Goal: Transaction & Acquisition: Purchase product/service

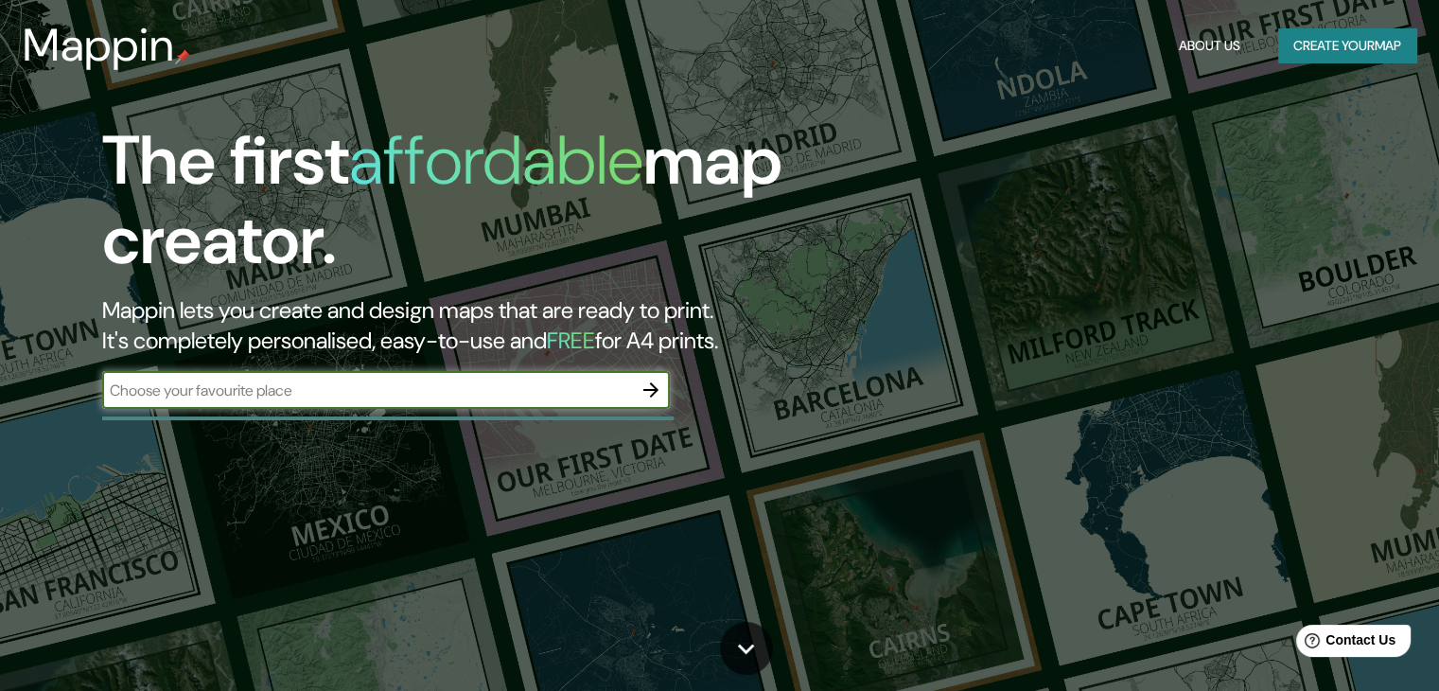
click at [191, 389] on input "text" at bounding box center [367, 390] width 530 height 22
type input "[GEOGRAPHIC_DATA]"
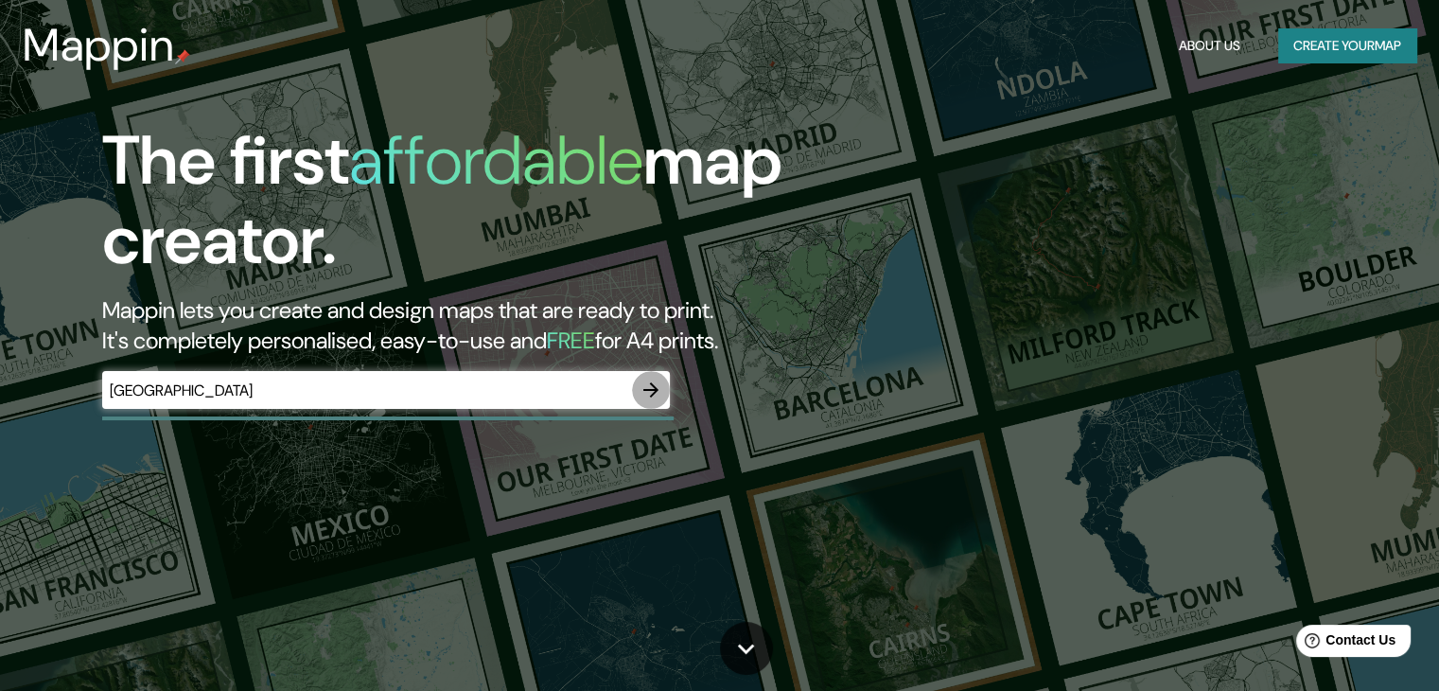
click at [648, 383] on icon "button" at bounding box center [651, 389] width 23 height 23
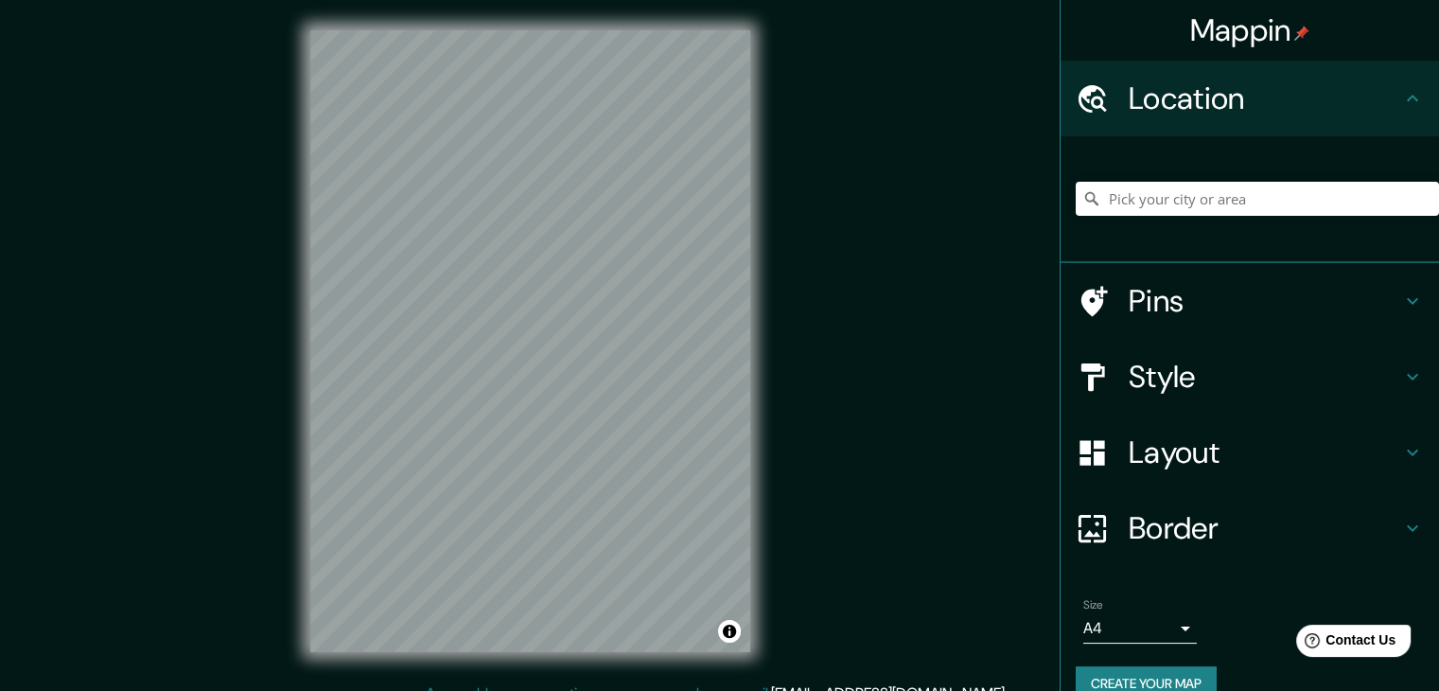
click at [1402, 371] on icon at bounding box center [1412, 376] width 23 height 23
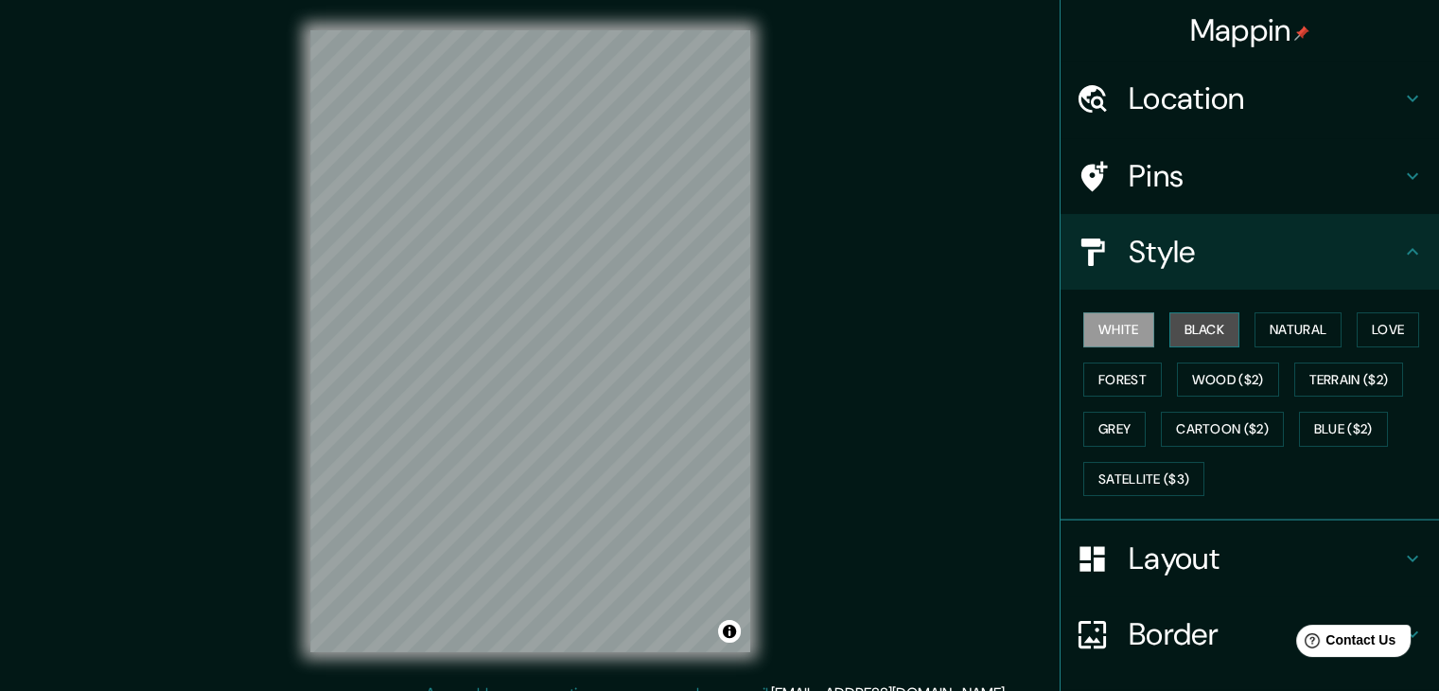
click at [1198, 326] on button "Black" at bounding box center [1204, 329] width 71 height 35
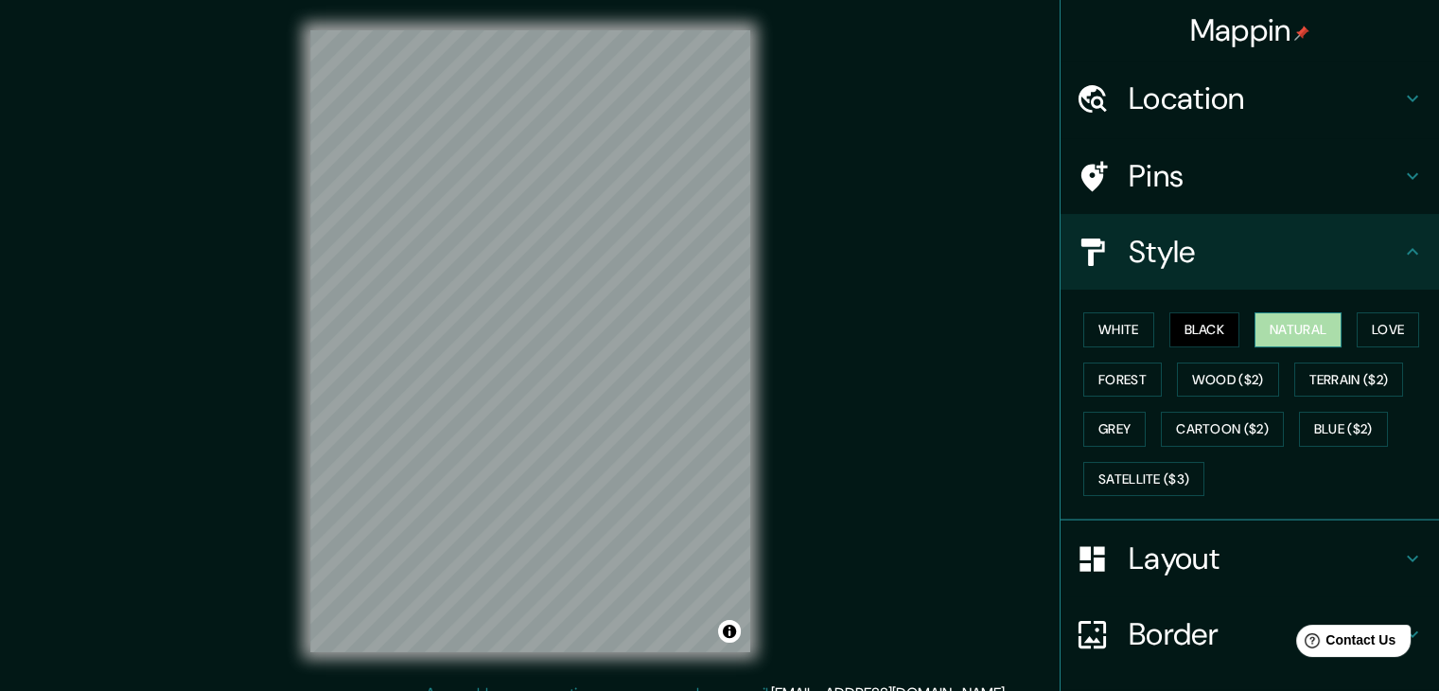
click at [1285, 334] on button "Natural" at bounding box center [1298, 329] width 87 height 35
click at [1359, 334] on button "Love" at bounding box center [1388, 329] width 62 height 35
click at [1101, 357] on div "White Black Natural Love Forest Wood ($2) Terrain ($2) Grey Cartoon ($2) Blue (…" at bounding box center [1257, 404] width 363 height 199
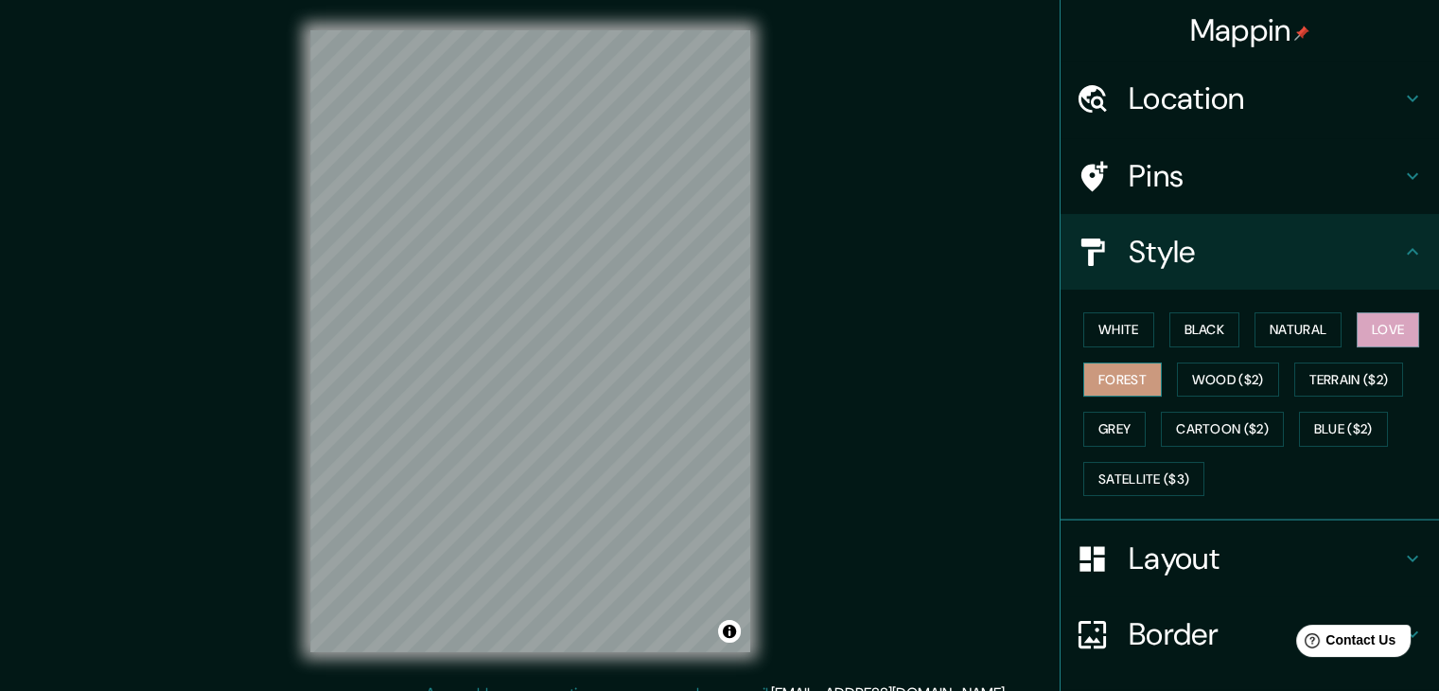
click at [1103, 376] on button "Forest" at bounding box center [1122, 379] width 79 height 35
click at [1098, 430] on button "Grey" at bounding box center [1114, 429] width 62 height 35
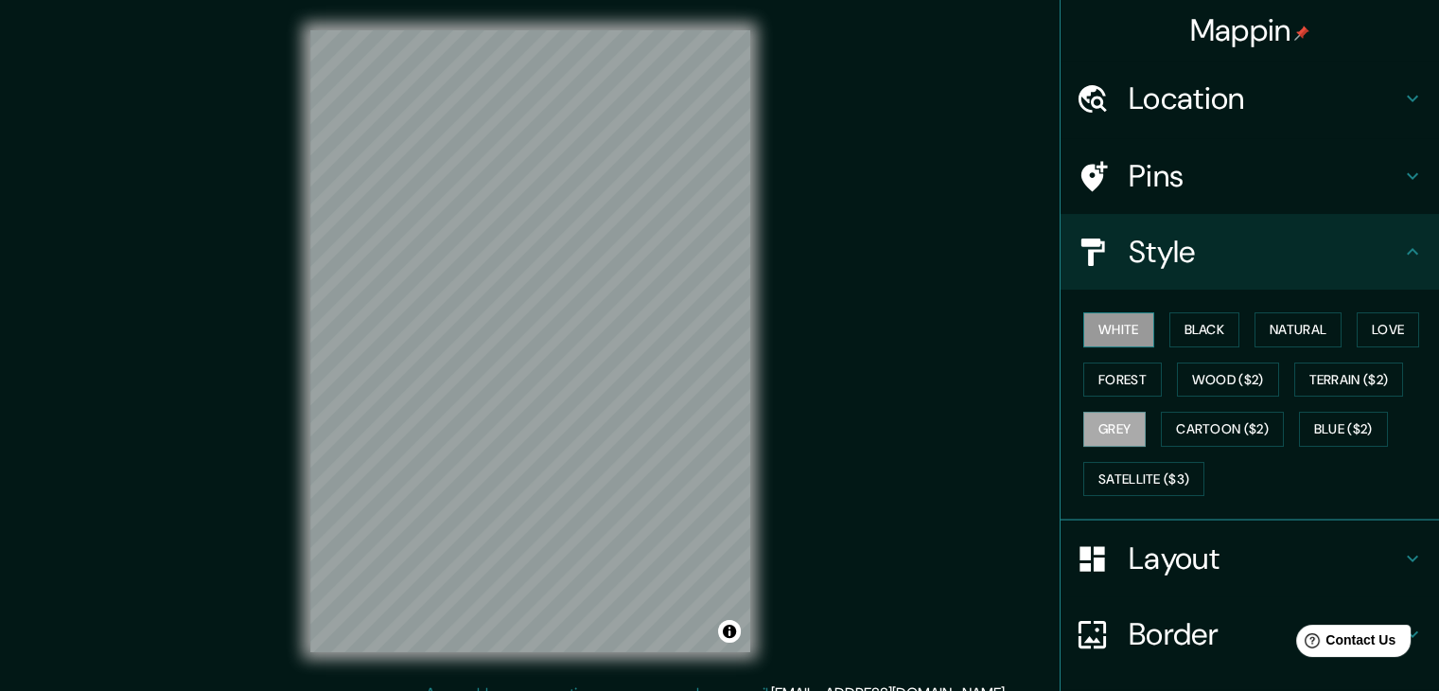
click at [1127, 342] on button "White" at bounding box center [1118, 329] width 71 height 35
click at [1169, 338] on button "Black" at bounding box center [1204, 329] width 71 height 35
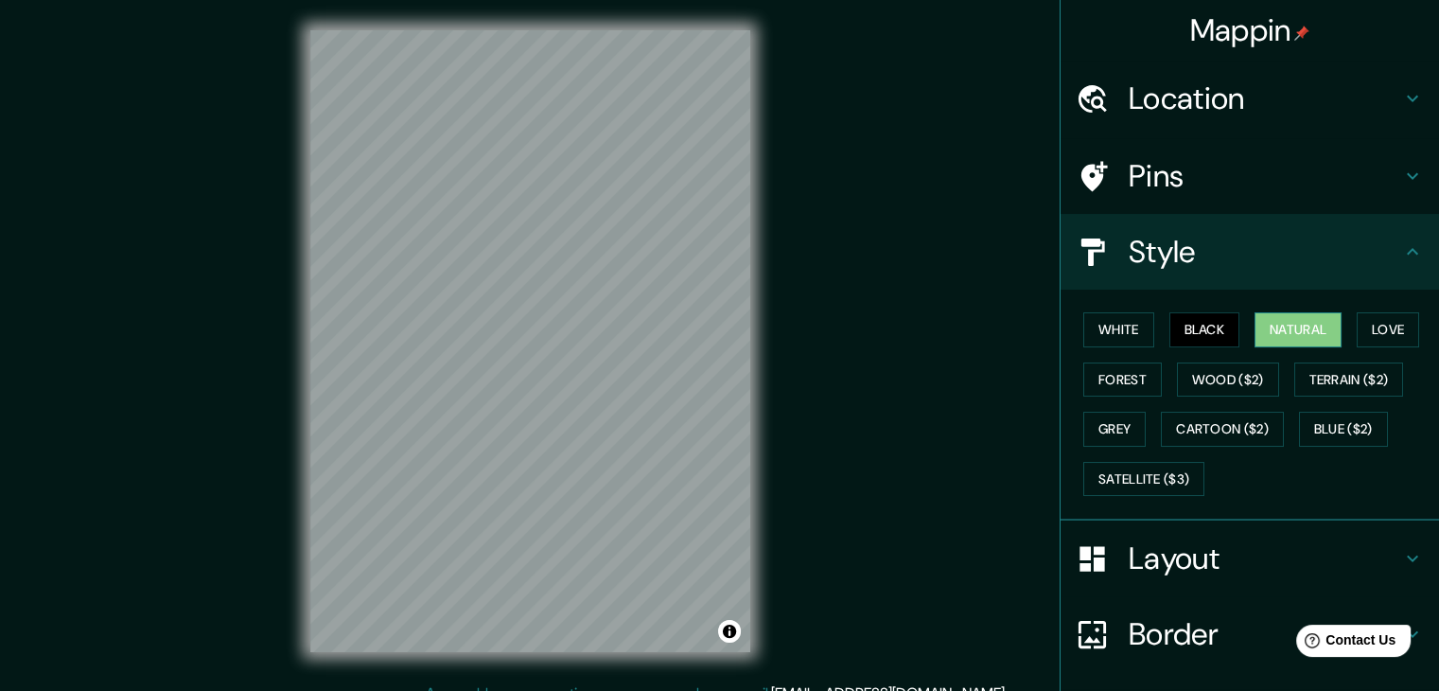
click at [1255, 323] on button "Natural" at bounding box center [1298, 329] width 87 height 35
click at [1169, 323] on button "Black" at bounding box center [1204, 329] width 71 height 35
click at [1119, 323] on button "White" at bounding box center [1118, 329] width 71 height 35
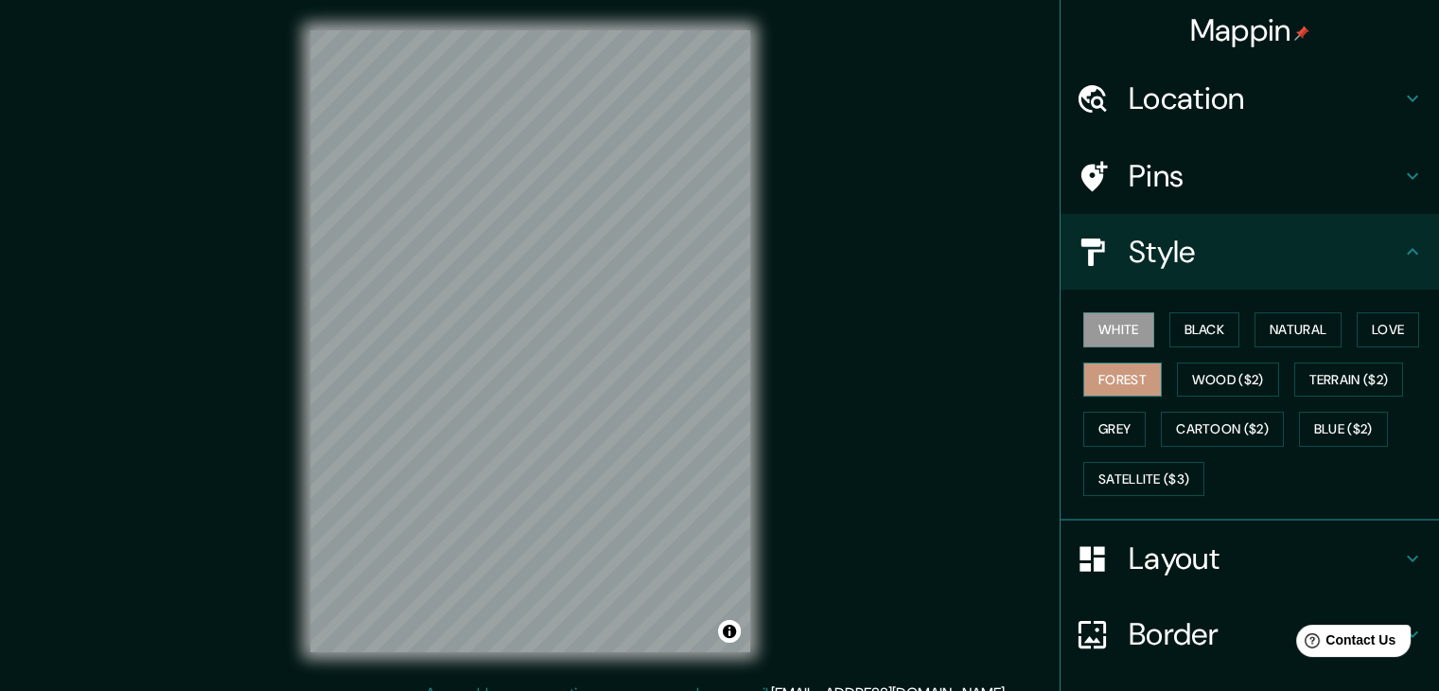
click at [1102, 378] on button "Forest" at bounding box center [1122, 379] width 79 height 35
click at [1101, 413] on button "Grey" at bounding box center [1114, 429] width 62 height 35
click at [1116, 332] on button "White" at bounding box center [1118, 329] width 71 height 35
click at [1219, 564] on h4 "Layout" at bounding box center [1265, 558] width 272 height 38
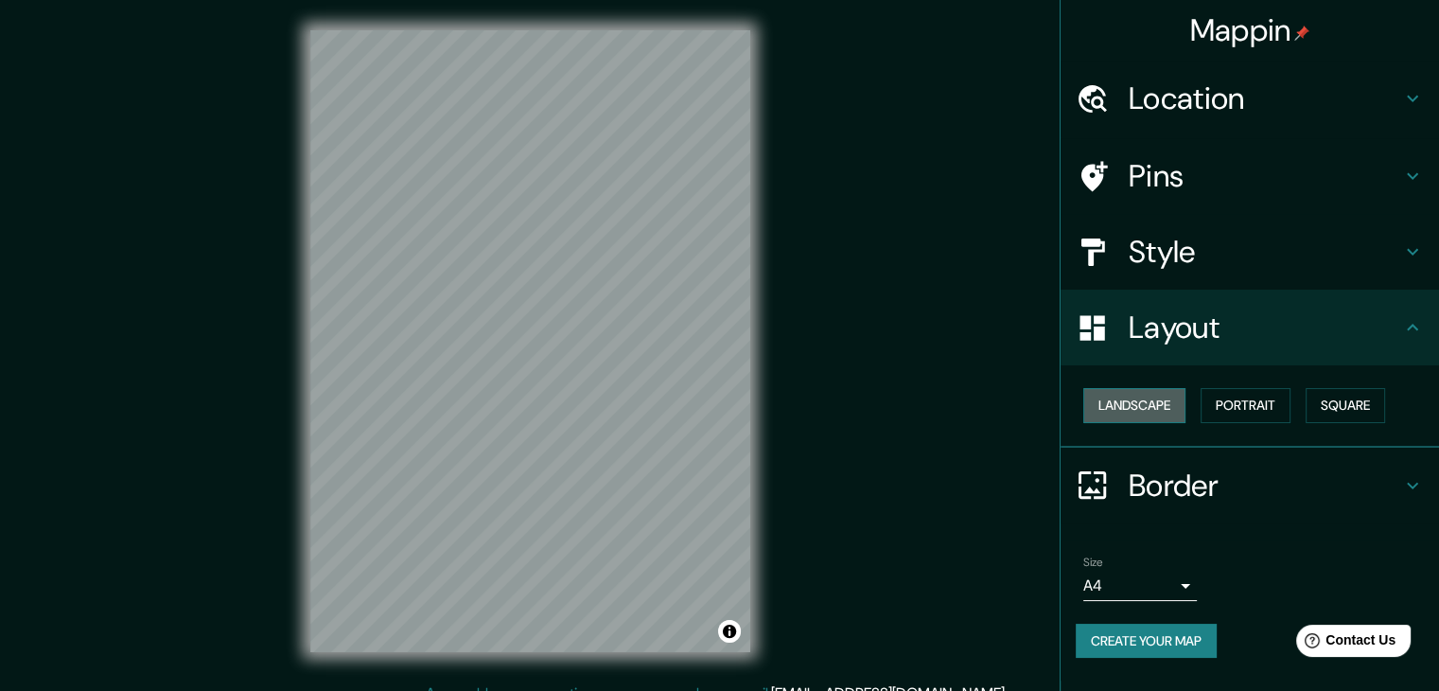
click at [1158, 400] on button "Landscape" at bounding box center [1134, 405] width 102 height 35
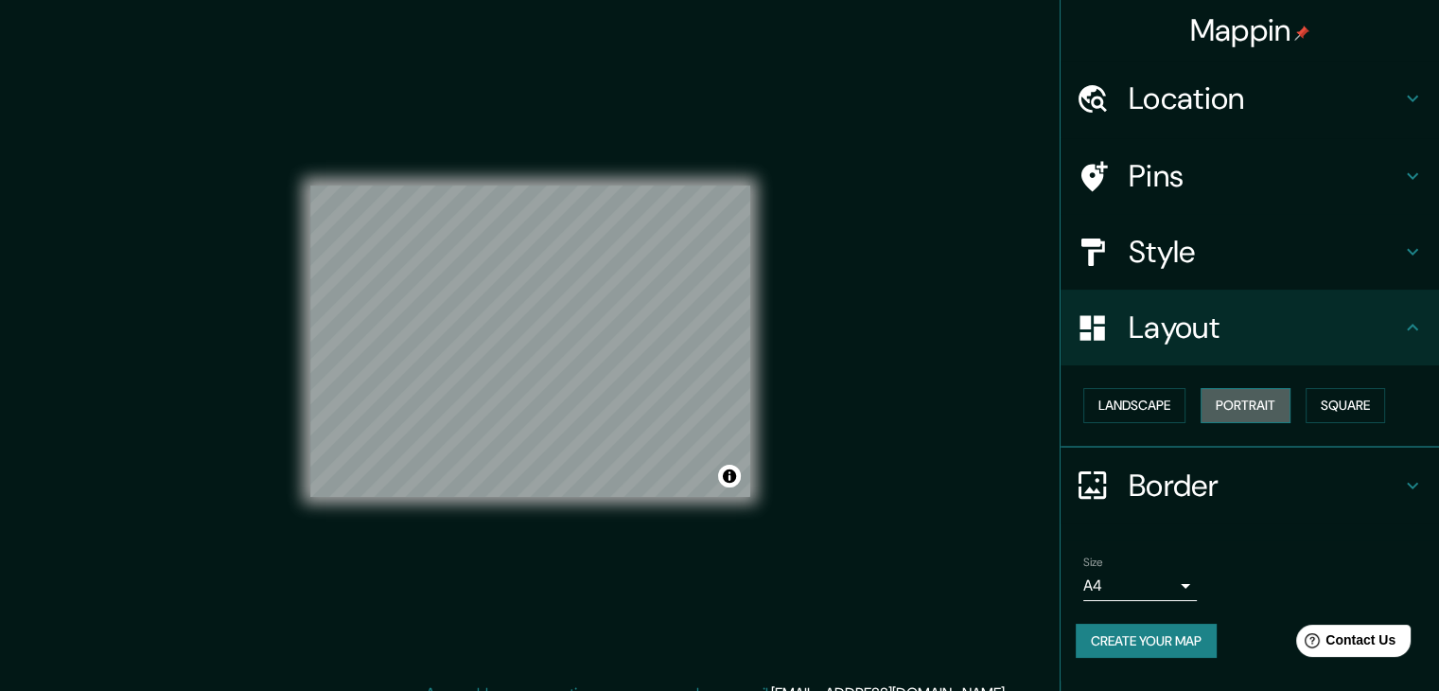
click at [1232, 405] on button "Portrait" at bounding box center [1246, 405] width 90 height 35
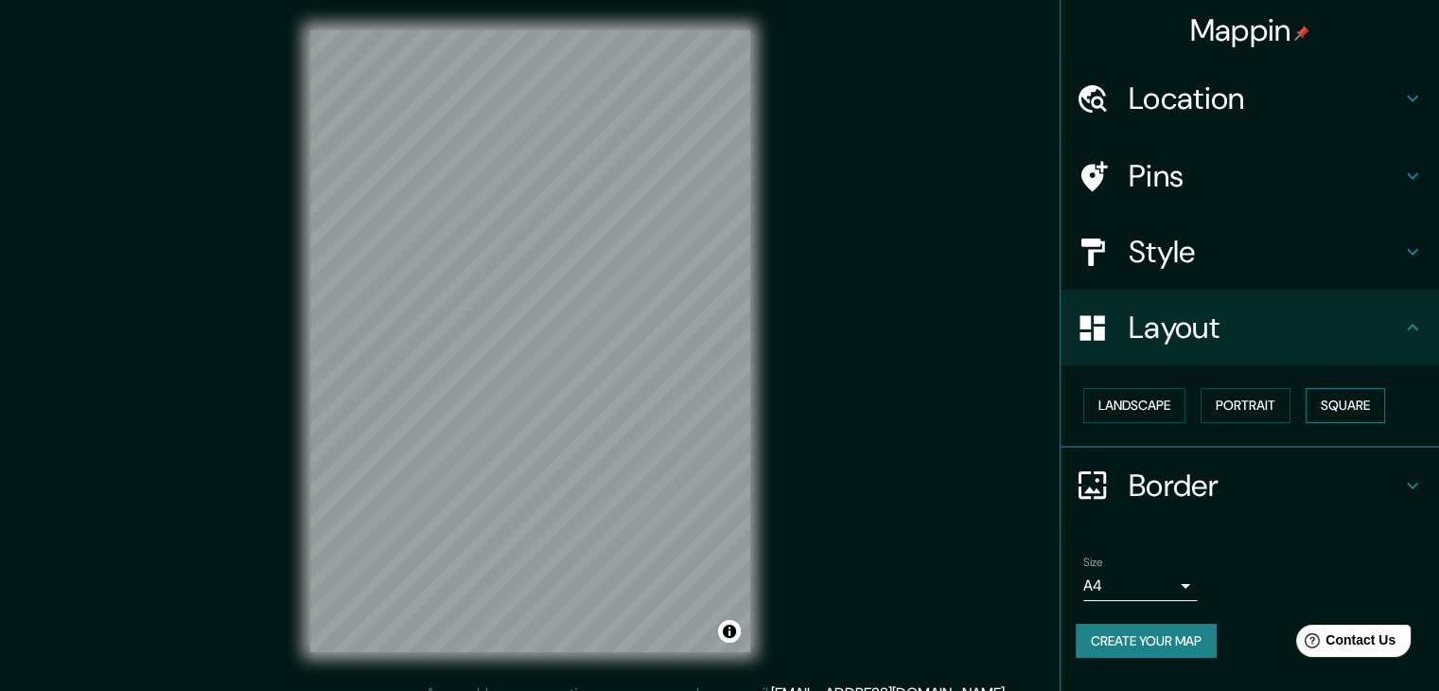
click at [1366, 404] on button "Square" at bounding box center [1345, 405] width 79 height 35
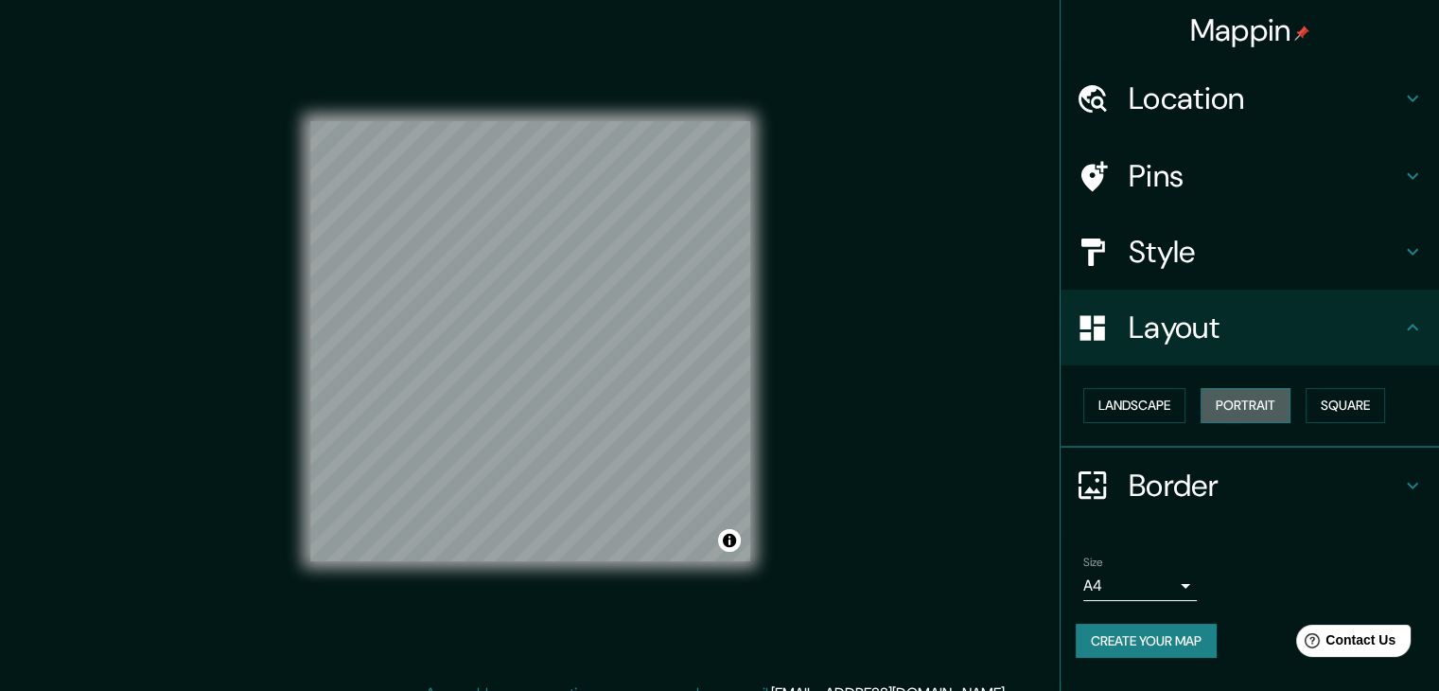
click at [1271, 395] on button "Portrait" at bounding box center [1246, 405] width 90 height 35
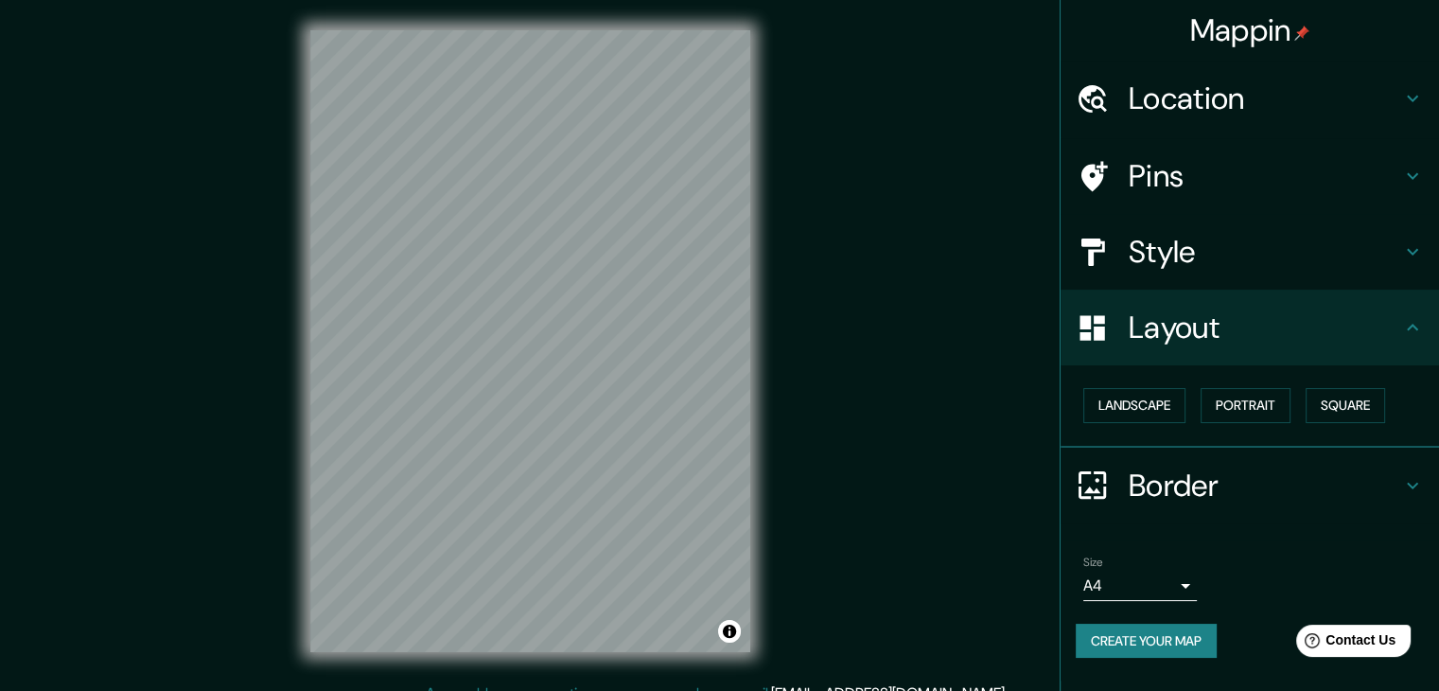
click at [1262, 476] on h4 "Border" at bounding box center [1265, 485] width 272 height 38
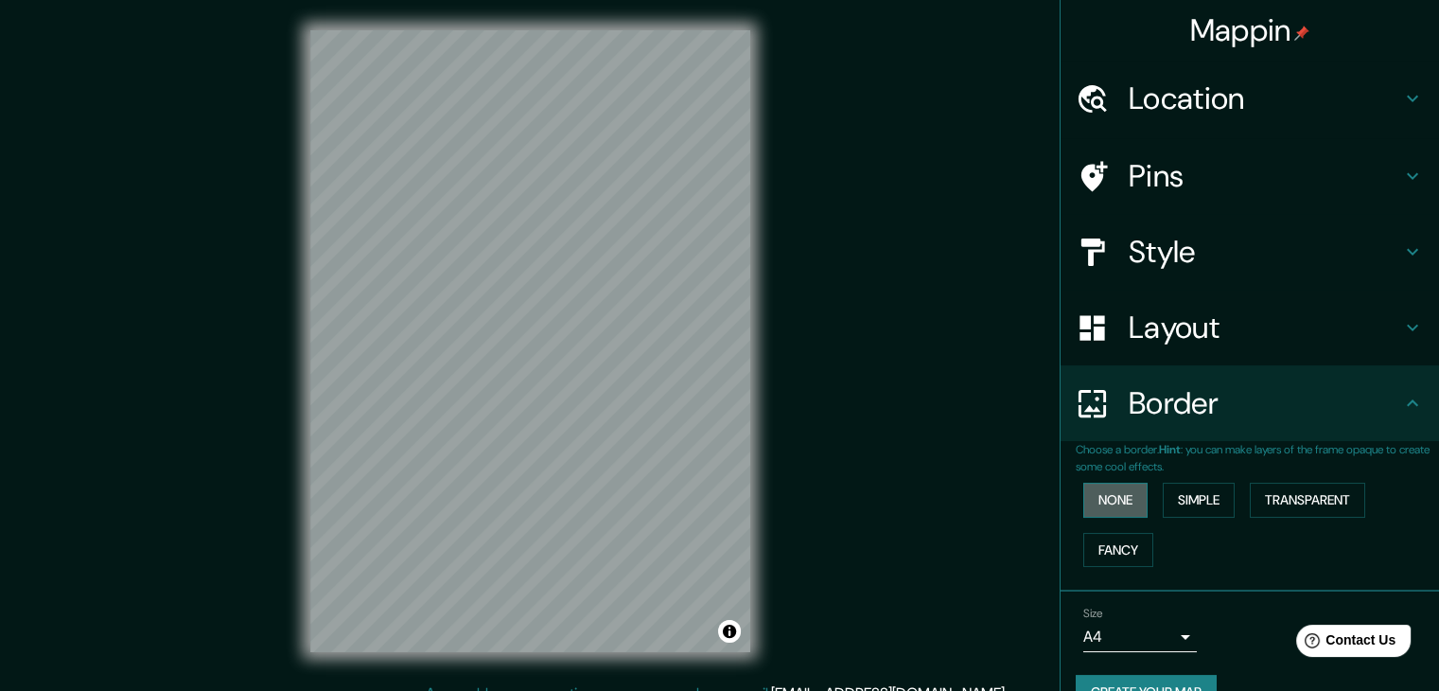
click at [1125, 500] on button "None" at bounding box center [1115, 500] width 64 height 35
click at [1184, 492] on button "Simple" at bounding box center [1199, 500] width 72 height 35
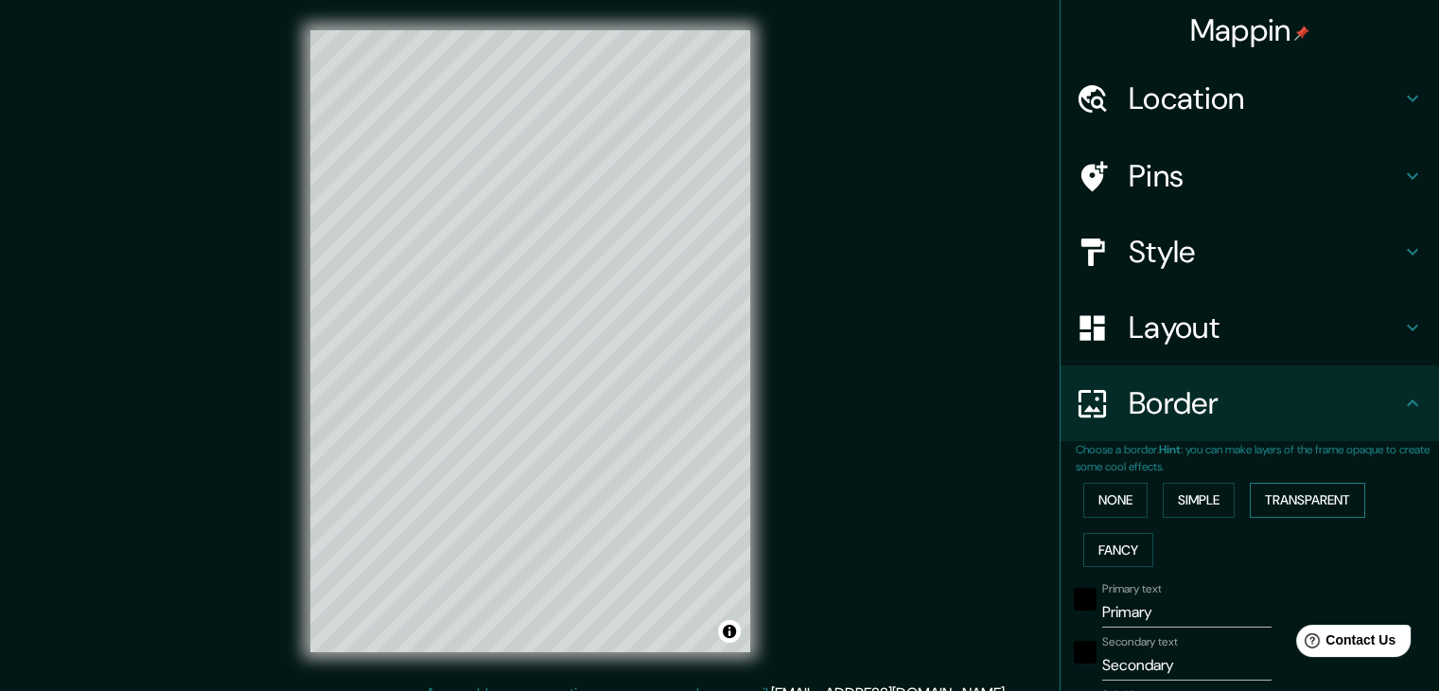
click at [1287, 493] on button "Transparent" at bounding box center [1307, 500] width 115 height 35
click at [1104, 557] on button "Fancy" at bounding box center [1118, 550] width 70 height 35
type input "37"
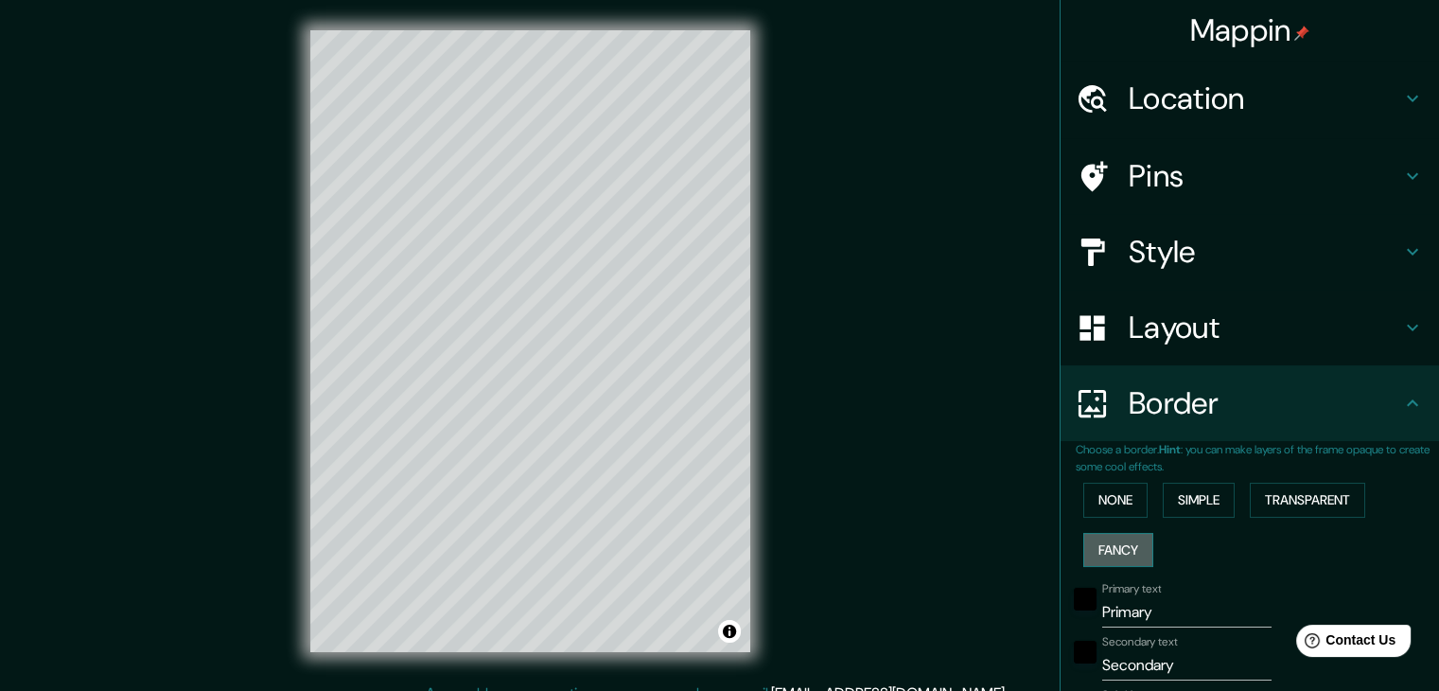
type input "19"
click at [1119, 496] on button "None" at bounding box center [1115, 500] width 64 height 35
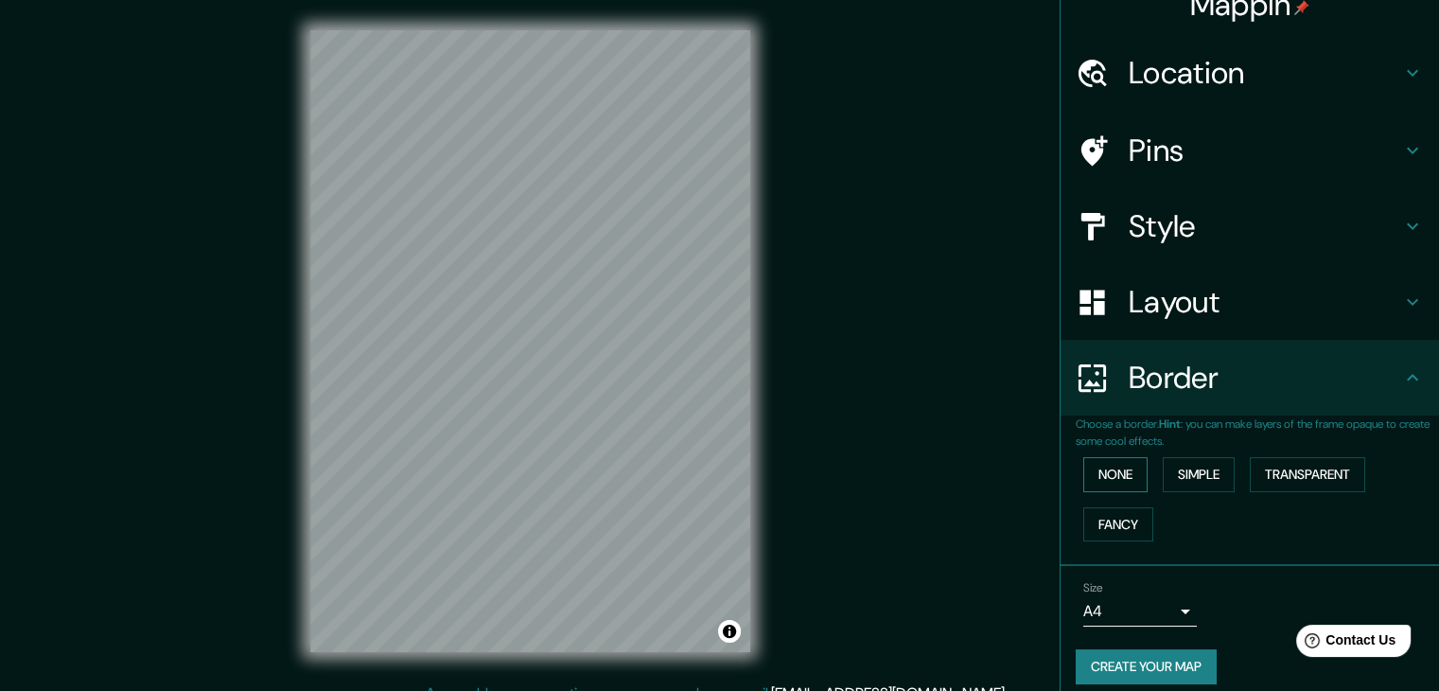
scroll to position [40, 0]
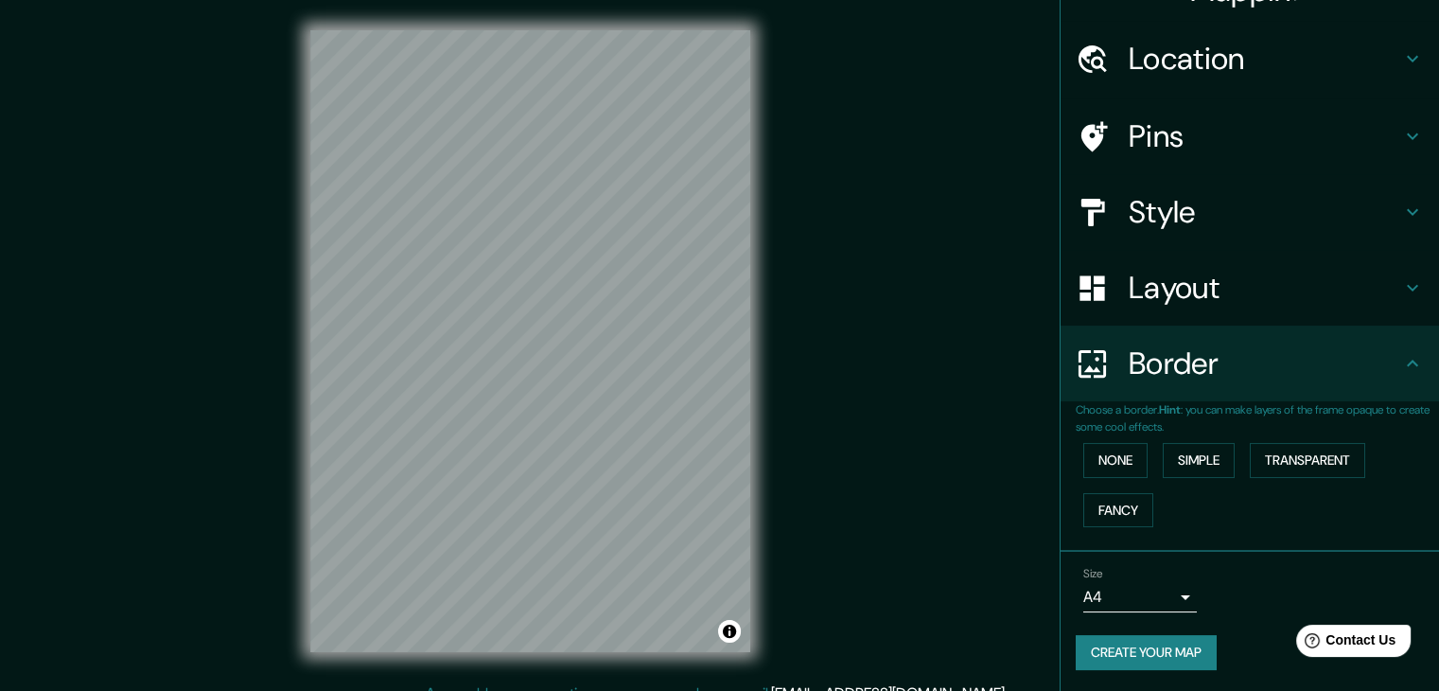
click at [1162, 598] on body "Mappin Location Pins Style Layout Border Choose a border. Hint : you can make l…" at bounding box center [719, 345] width 1439 height 691
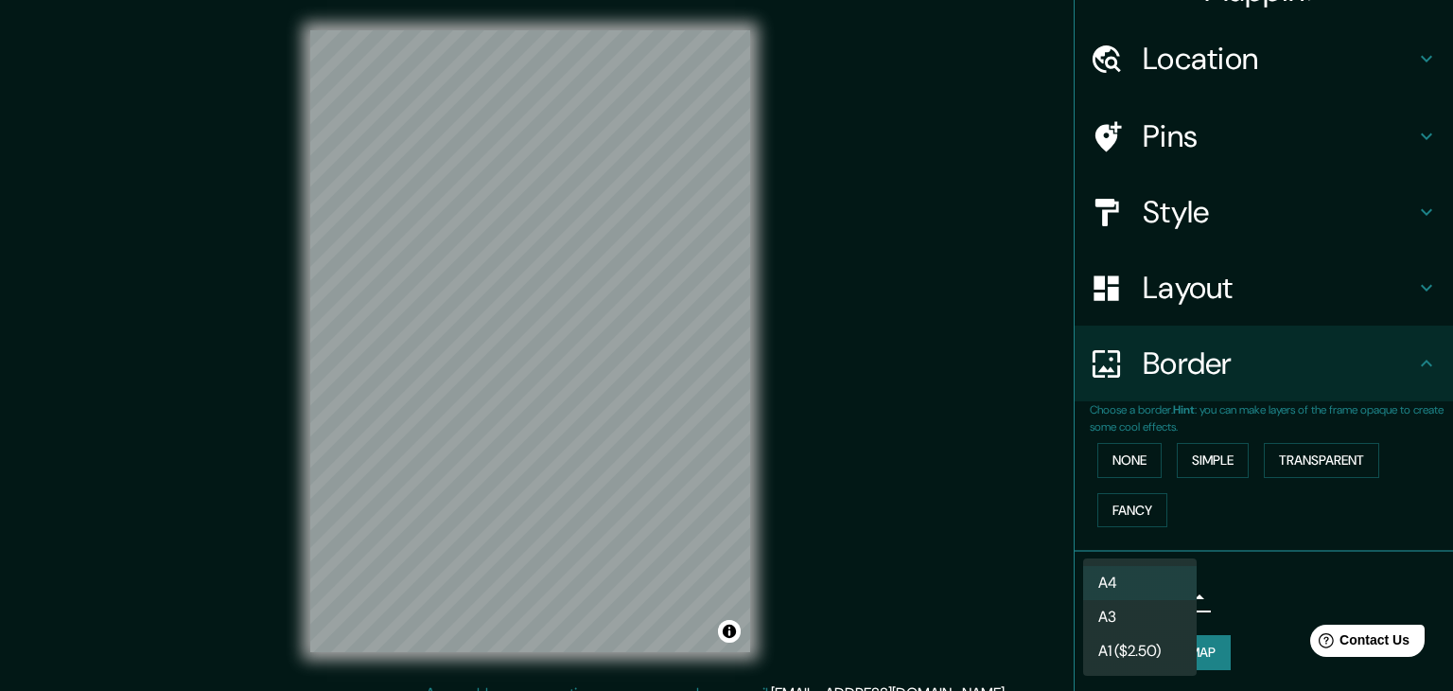
click at [1151, 612] on li "A3" at bounding box center [1140, 617] width 114 height 34
click at [1166, 591] on body "Mappin Location Pins Style Layout Border Choose a border. Hint : you can make l…" at bounding box center [726, 345] width 1453 height 691
click at [1171, 568] on li "A4" at bounding box center [1140, 583] width 114 height 34
type input "single"
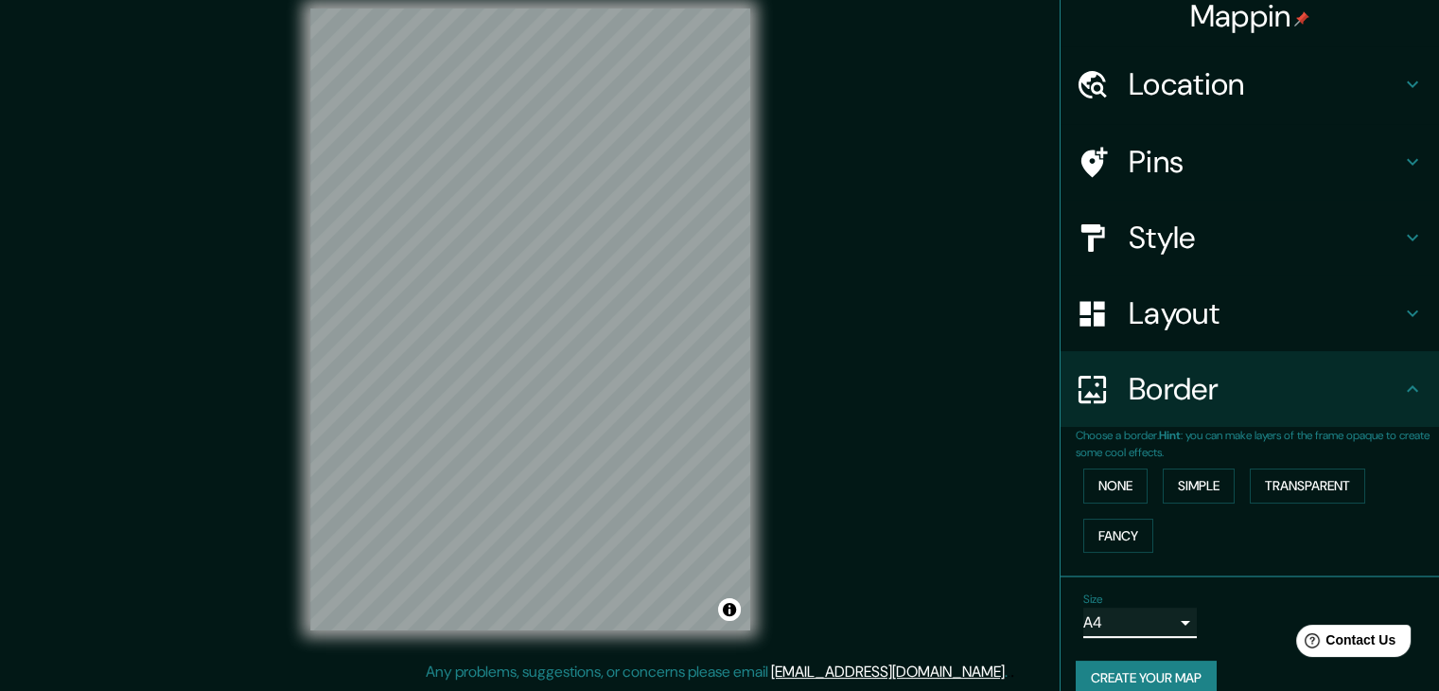
scroll to position [0, 0]
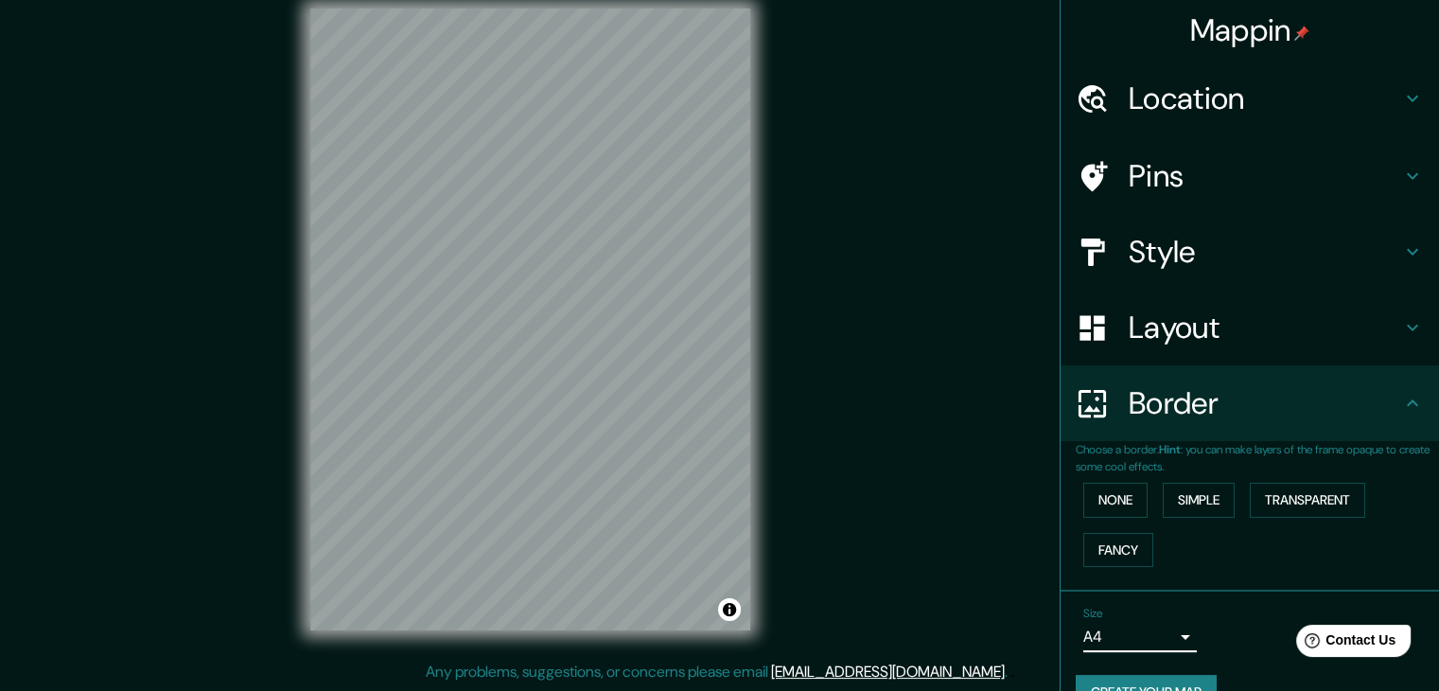
click at [1412, 176] on div "Pins" at bounding box center [1250, 176] width 378 height 76
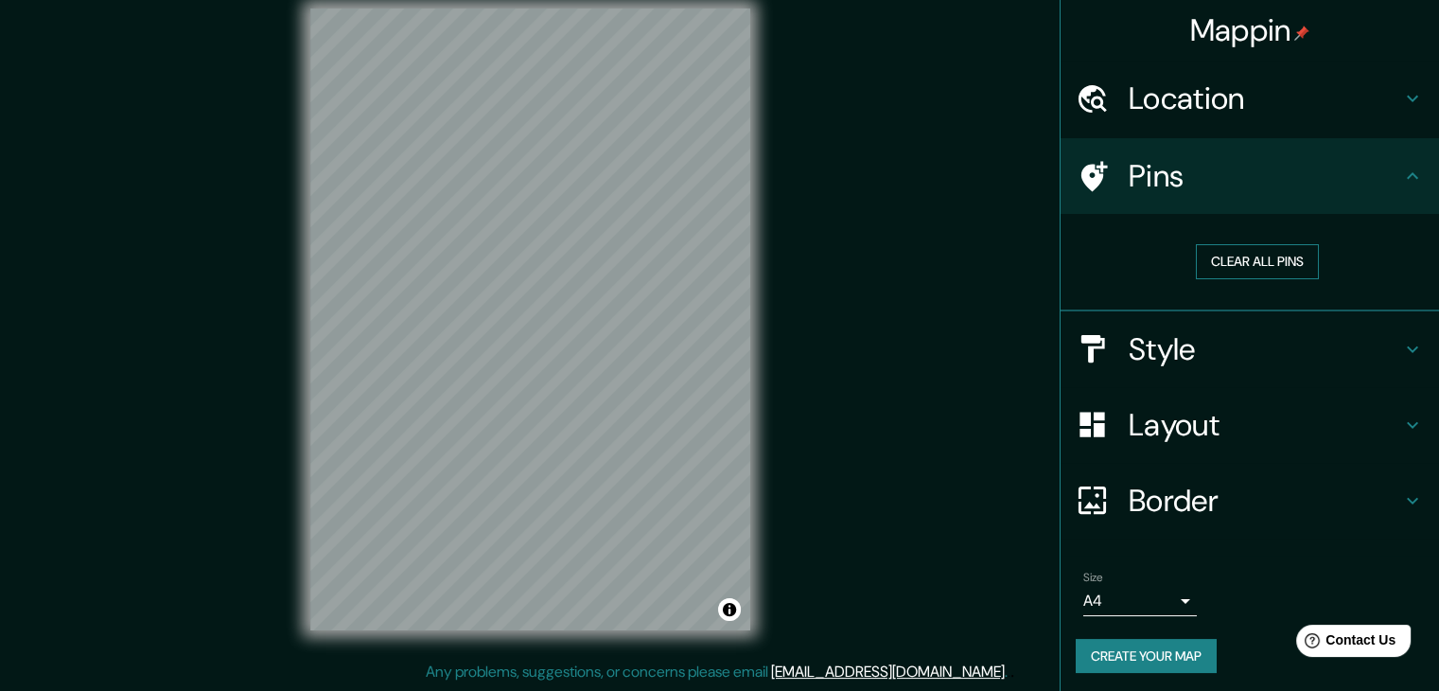
click at [1255, 266] on button "Clear all pins" at bounding box center [1257, 261] width 123 height 35
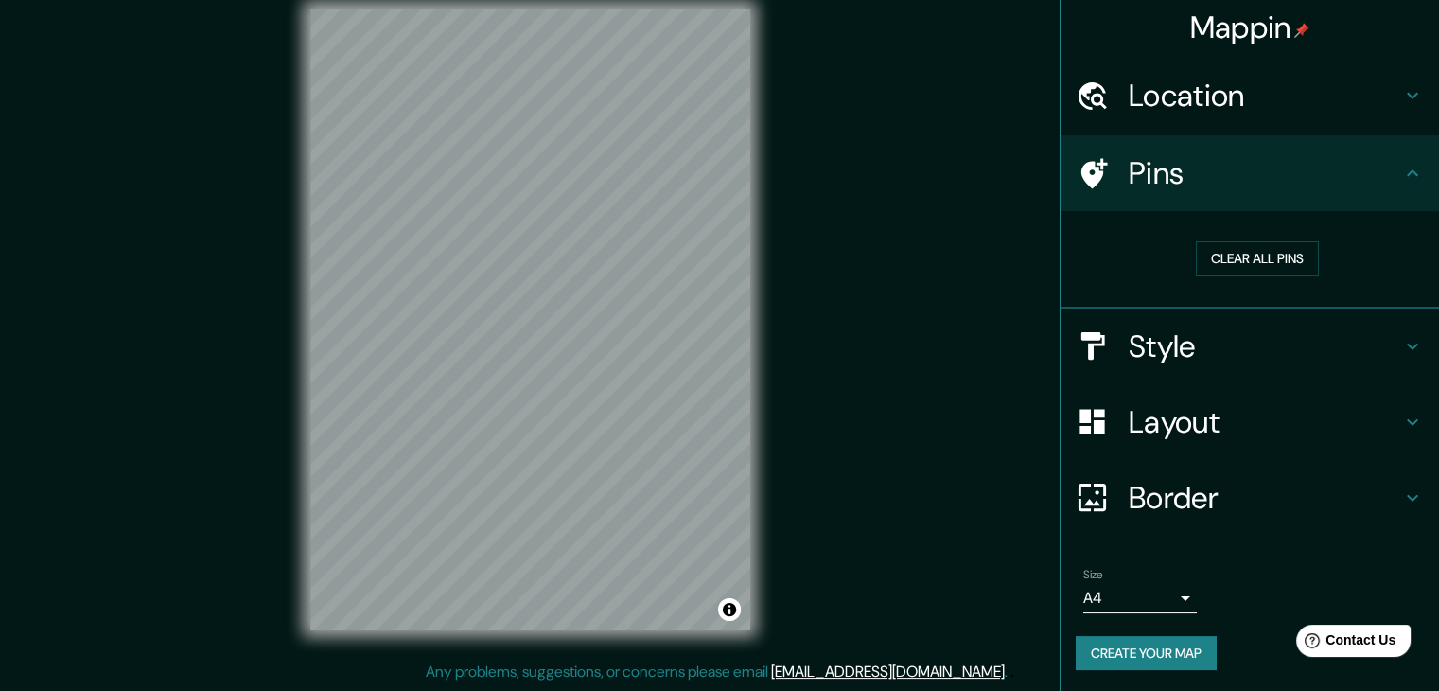
scroll to position [4, 0]
click at [1152, 649] on button "Create your map" at bounding box center [1146, 652] width 141 height 35
click at [1162, 649] on button "Create your map" at bounding box center [1146, 652] width 141 height 35
click at [1182, 663] on button "Create your map" at bounding box center [1146, 652] width 141 height 35
click at [1147, 646] on button "Create your map" at bounding box center [1146, 652] width 141 height 35
